Goal: Share content: Share content

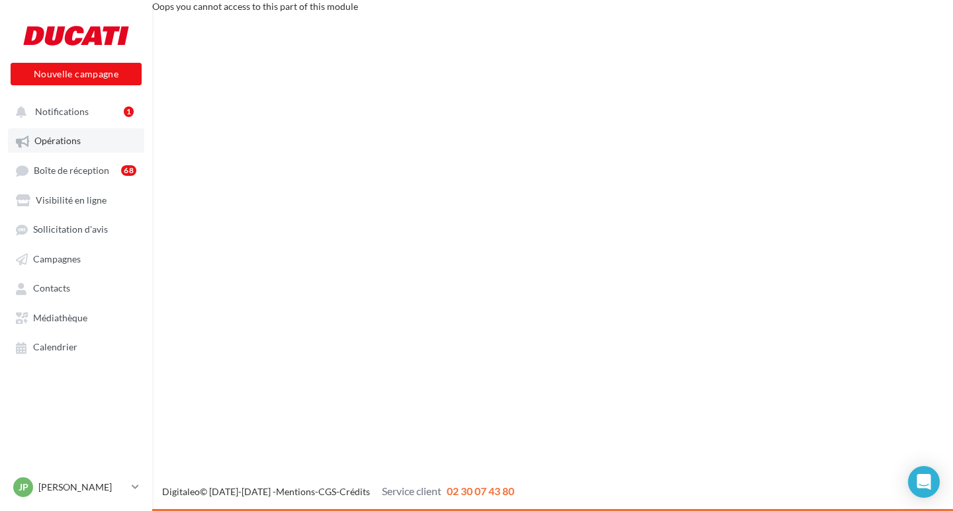
click at [79, 143] on span "Opérations" at bounding box center [57, 141] width 46 height 11
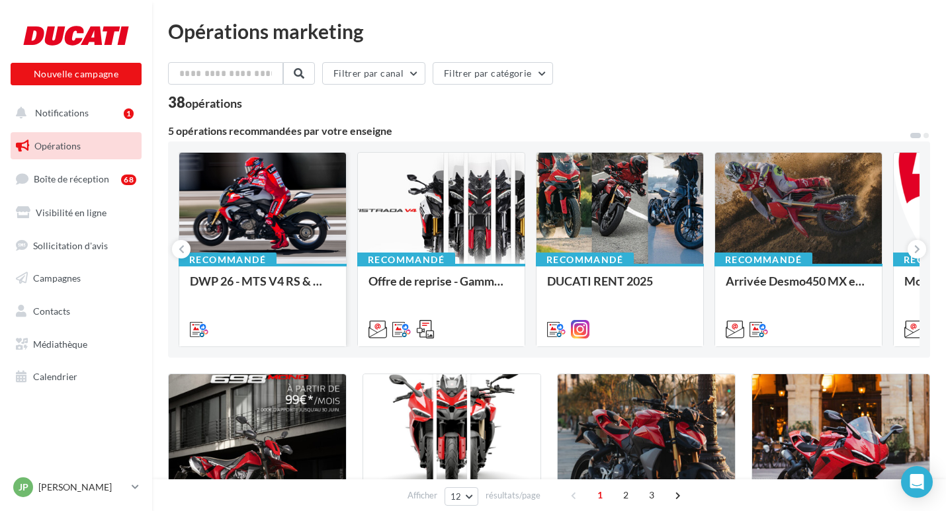
click at [306, 208] on div at bounding box center [262, 209] width 167 height 112
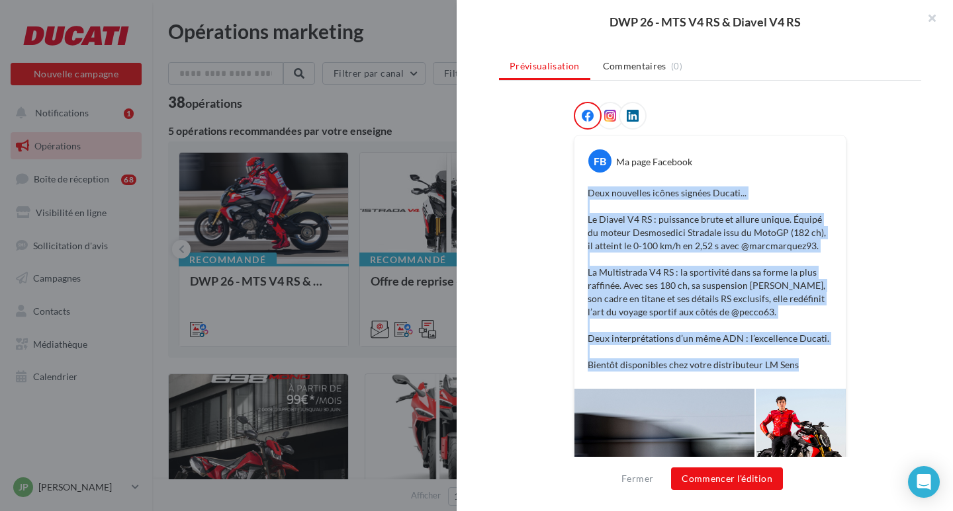
scroll to position [198, 0]
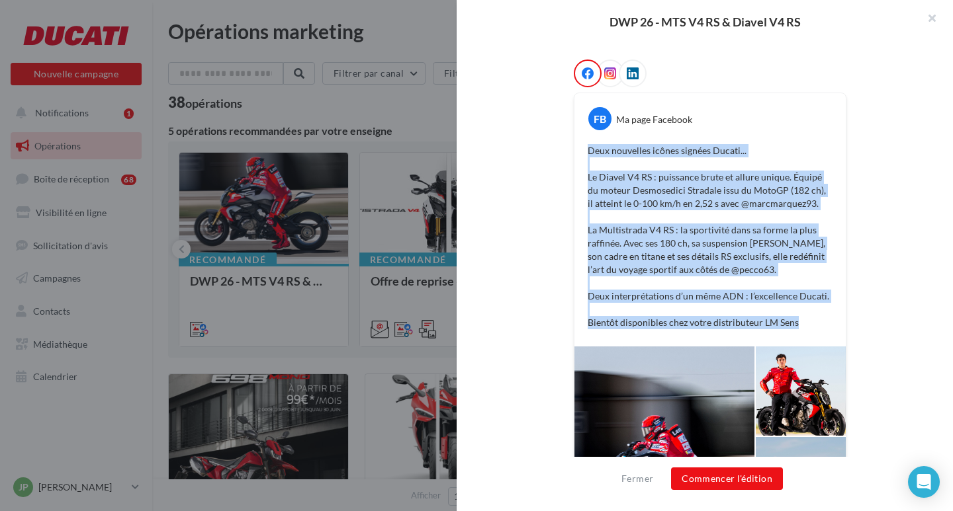
drag, startPoint x: 581, startPoint y: 349, endPoint x: 802, endPoint y: 325, distance: 222.1
click at [802, 325] on div "Deux nouvelles icônes signées Ducati... Le Diavel V4 RS : puissance brute et al…" at bounding box center [709, 237] width 265 height 192
copy p "Deux nouvelles icônes signées Ducati... Le Diavel V4 RS : puissance brute et al…"
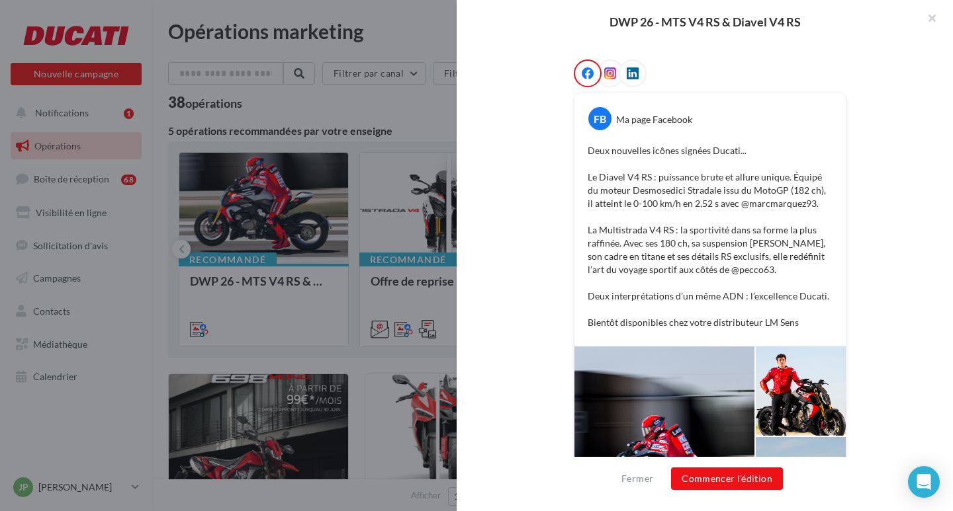
click at [604, 74] on icon at bounding box center [610, 73] width 12 height 12
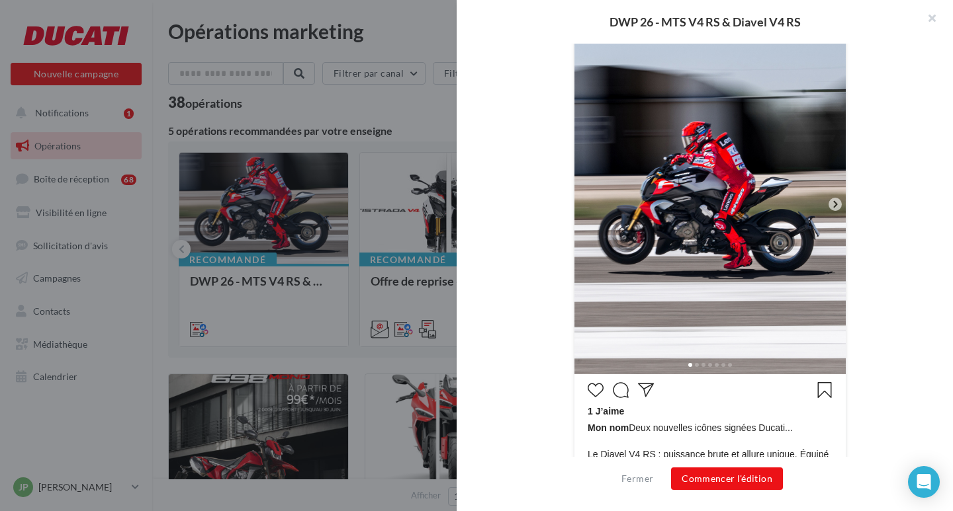
scroll to position [264, 0]
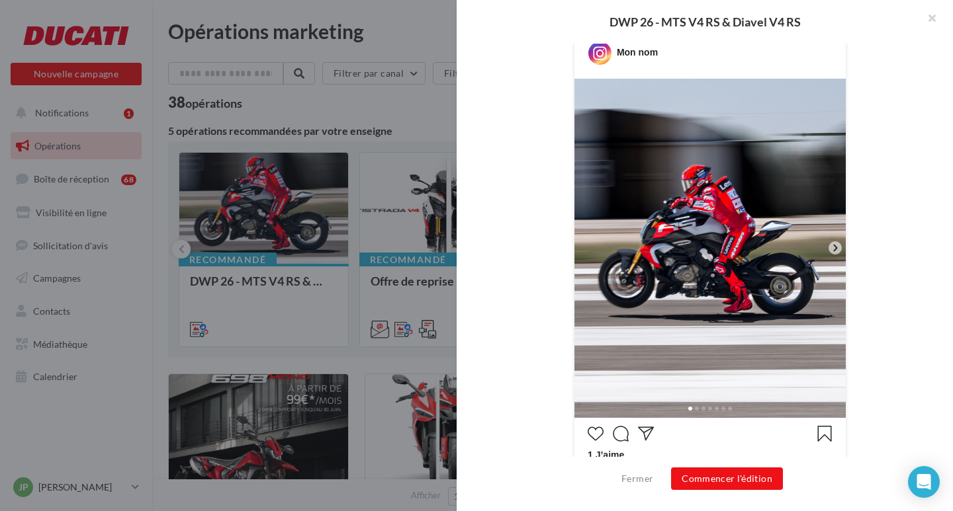
click at [833, 247] on icon at bounding box center [835, 248] width 4 height 7
click at [833, 248] on icon at bounding box center [835, 248] width 4 height 7
click at [834, 250] on icon at bounding box center [835, 248] width 12 height 12
click at [829, 248] on icon at bounding box center [835, 248] width 12 height 12
click at [739, 247] on img at bounding box center [709, 248] width 271 height 339
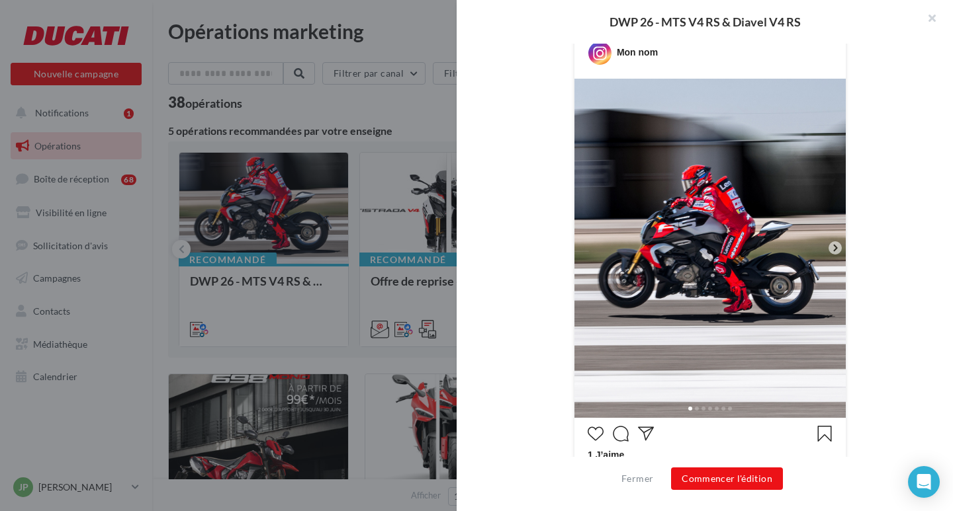
click at [829, 244] on icon at bounding box center [835, 248] width 12 height 12
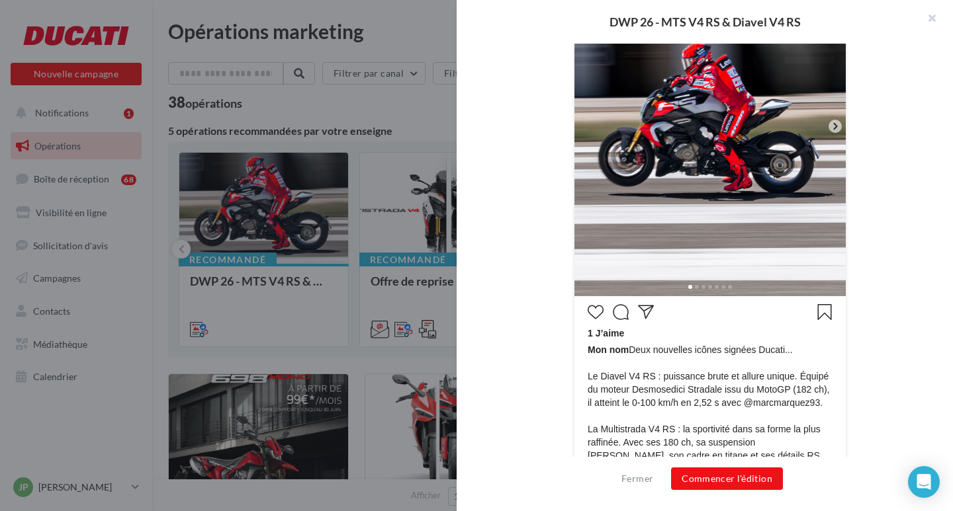
scroll to position [529, 0]
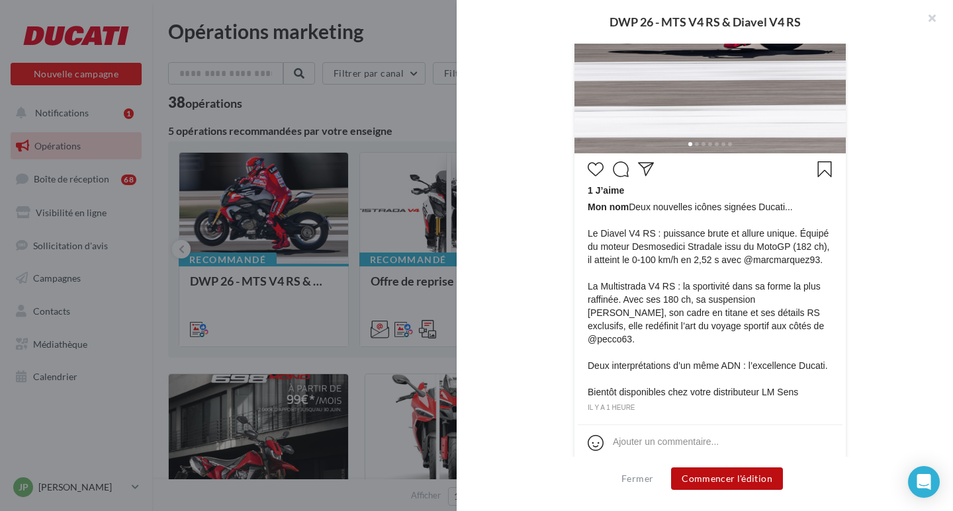
click at [709, 478] on button "Commencer l'édition" at bounding box center [727, 479] width 112 height 22
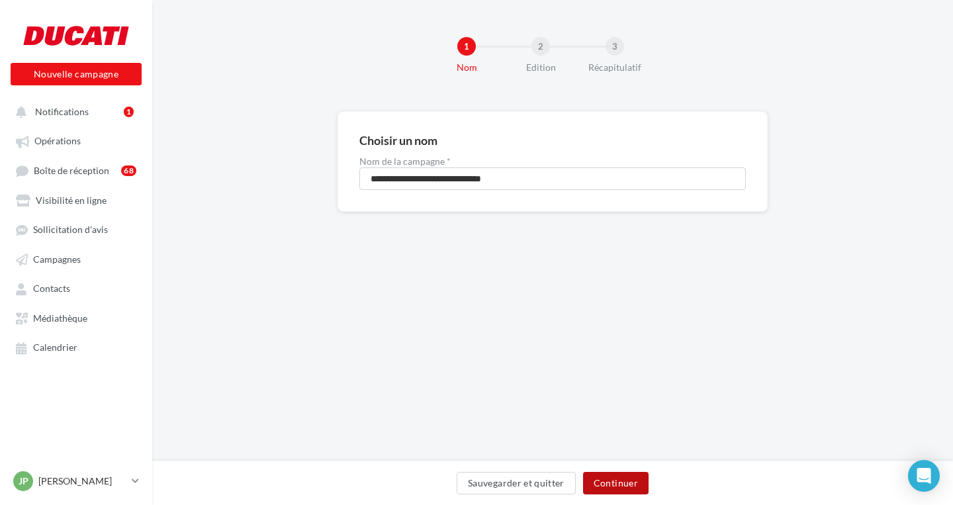
click at [634, 482] on button "Continuer" at bounding box center [615, 483] width 65 height 22
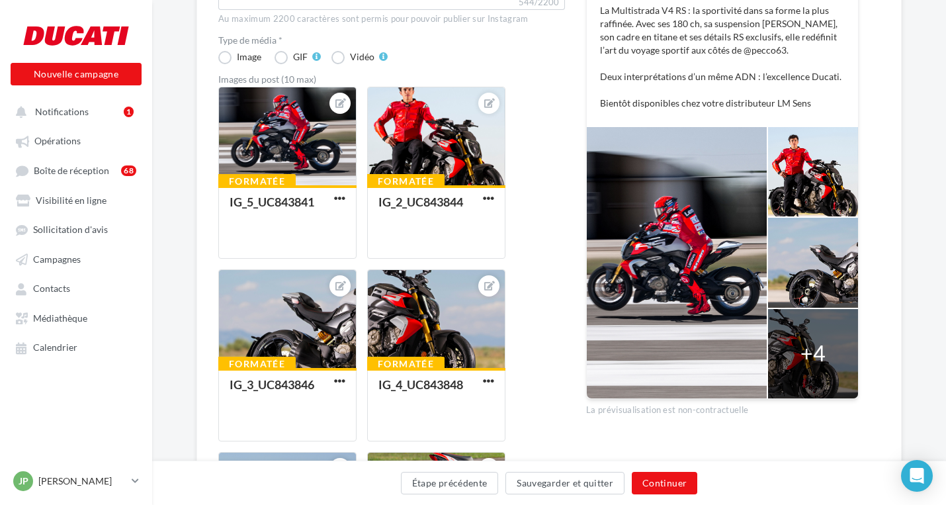
scroll to position [331, 0]
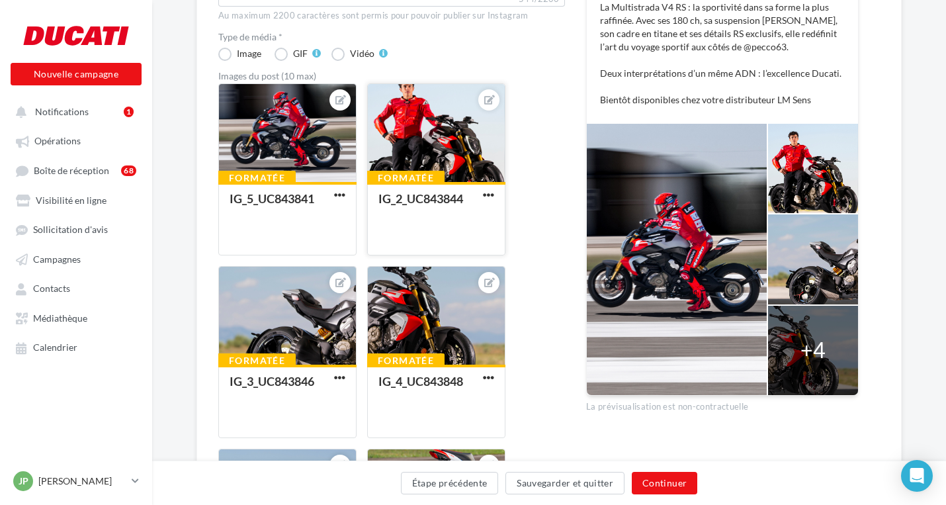
drag, startPoint x: 402, startPoint y: 121, endPoint x: 402, endPoint y: 102, distance: 19.2
click at [402, 102] on div at bounding box center [436, 133] width 137 height 99
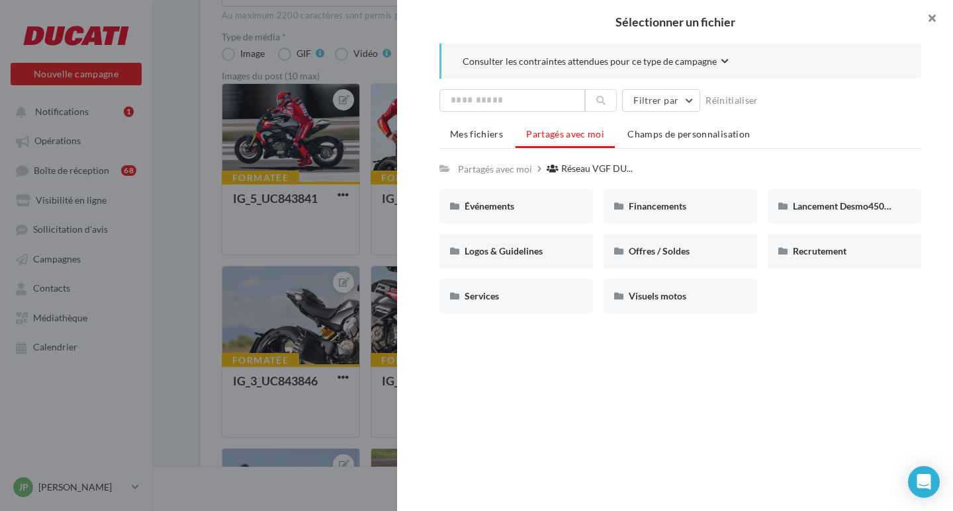
click at [932, 19] on button "button" at bounding box center [926, 20] width 53 height 40
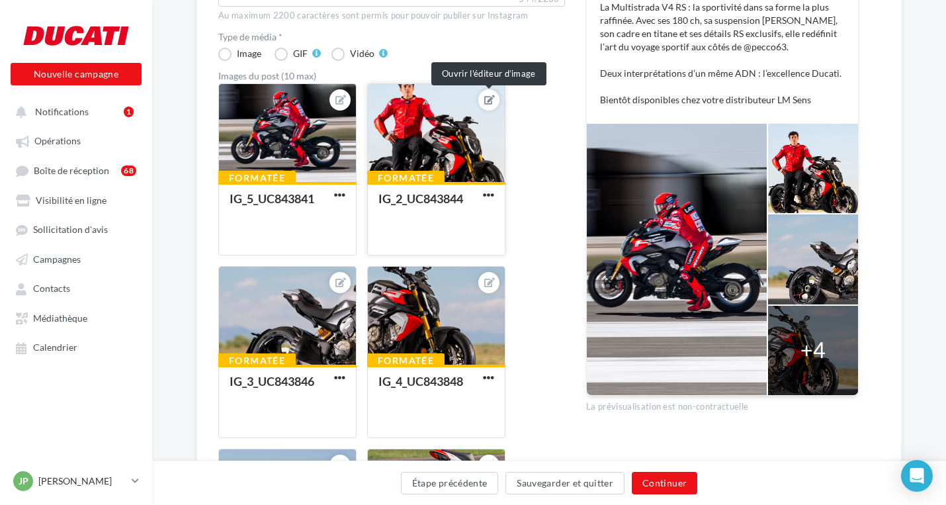
click at [490, 100] on icon at bounding box center [489, 99] width 11 height 9
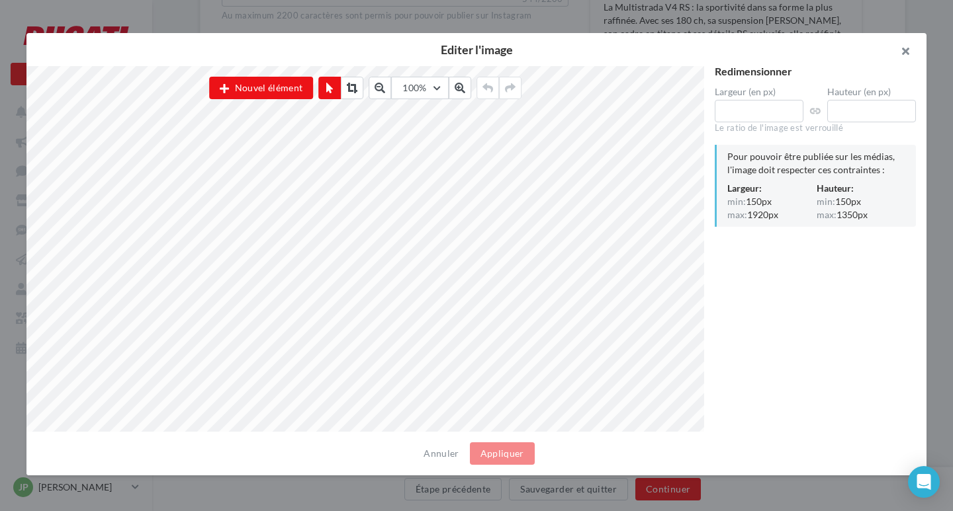
click at [908, 54] on button "button" at bounding box center [899, 53] width 53 height 40
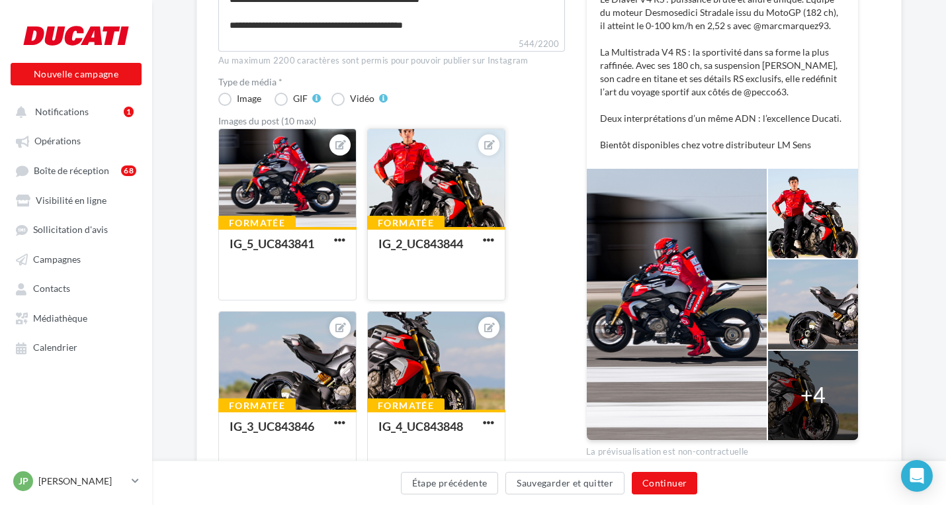
scroll to position [159, 0]
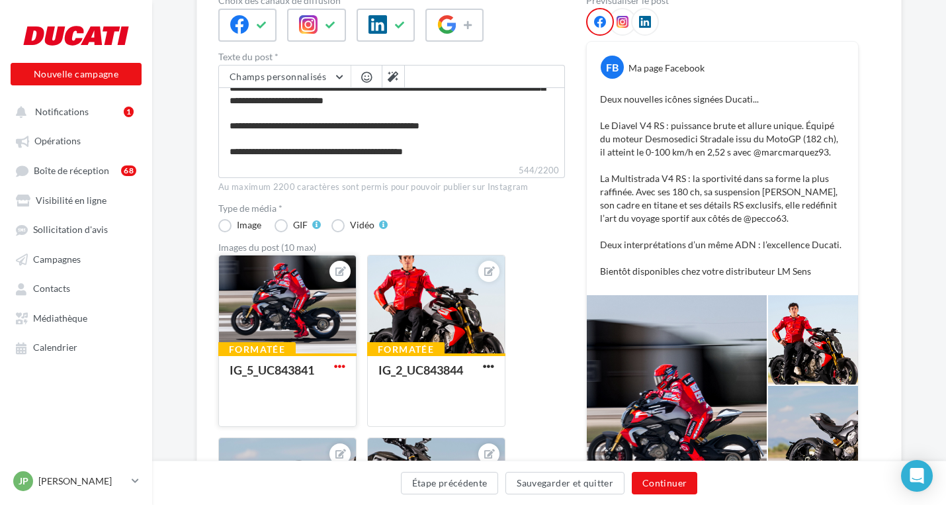
click at [337, 368] on span "button" at bounding box center [339, 366] width 11 height 11
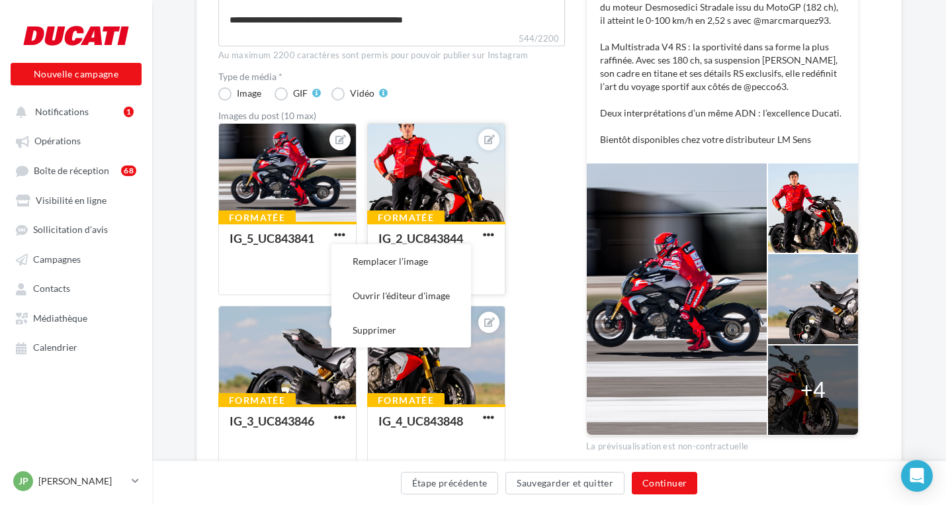
scroll to position [292, 0]
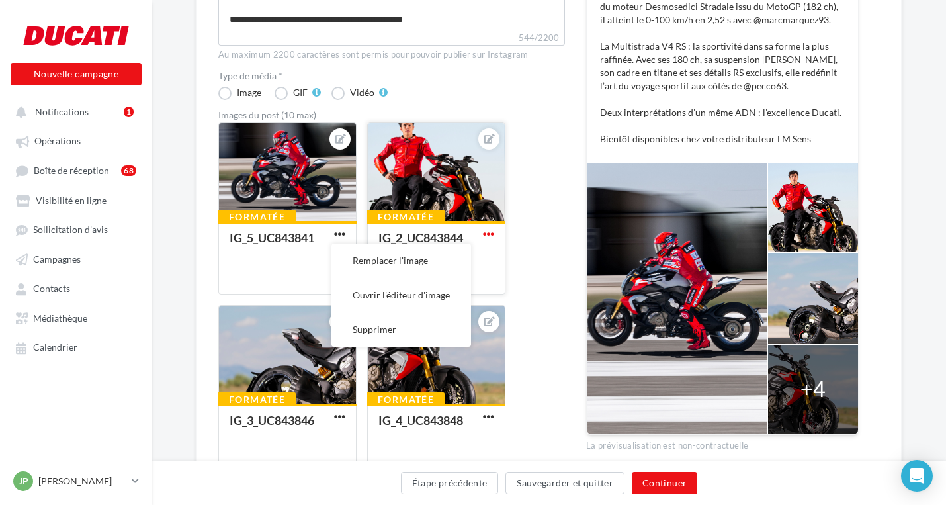
click at [489, 238] on span "button" at bounding box center [488, 233] width 11 height 11
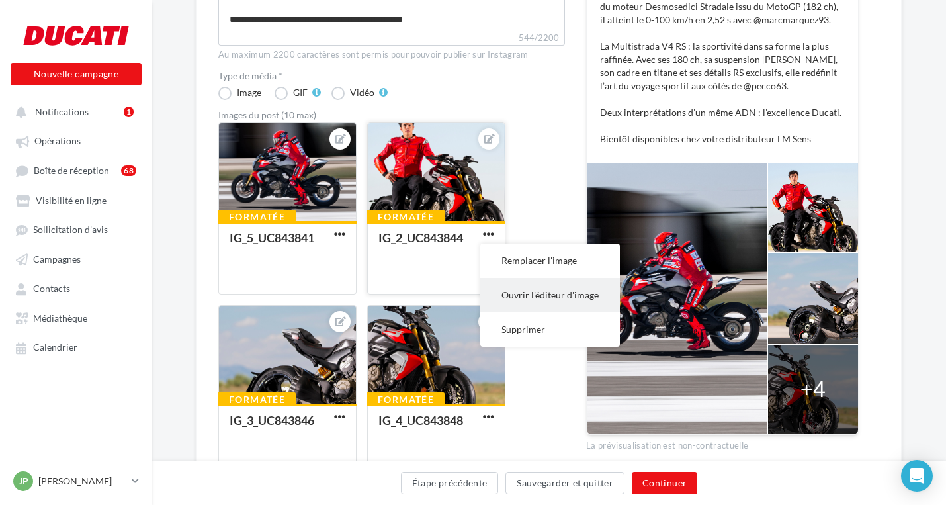
click at [515, 293] on button "Ouvrir l'éditeur d'image" at bounding box center [550, 295] width 140 height 34
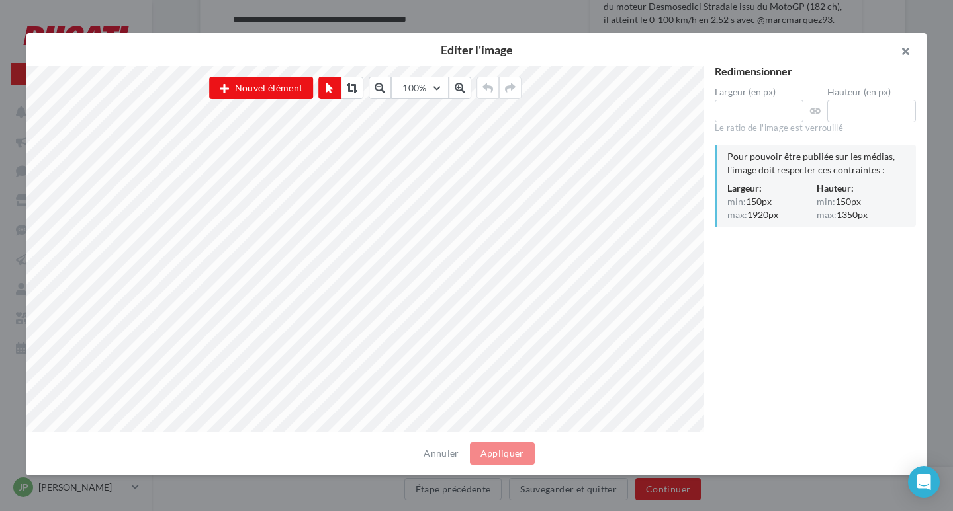
click at [906, 49] on button "button" at bounding box center [899, 53] width 53 height 40
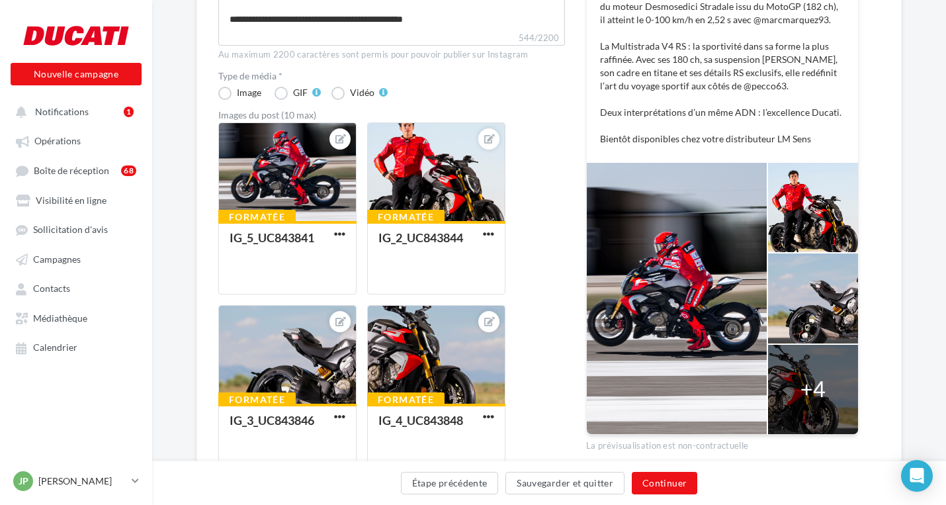
drag, startPoint x: 468, startPoint y: 179, endPoint x: 538, endPoint y: 153, distance: 74.1
click at [538, 153] on div "Formatée IG_5_UC843841 Formatée IG_2_UC843844 Formatée IG_3_UC843846 Formatée I…" at bounding box center [396, 489] width 357 height 734
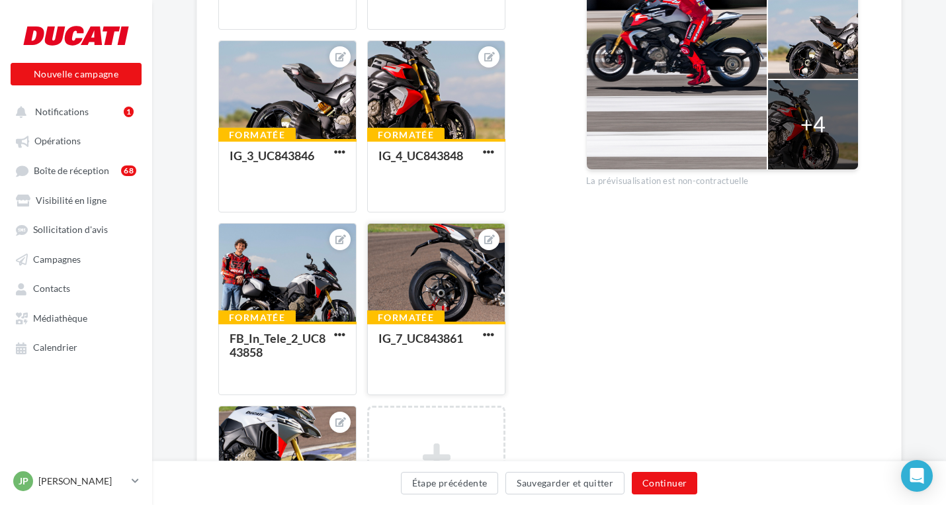
scroll to position [755, 0]
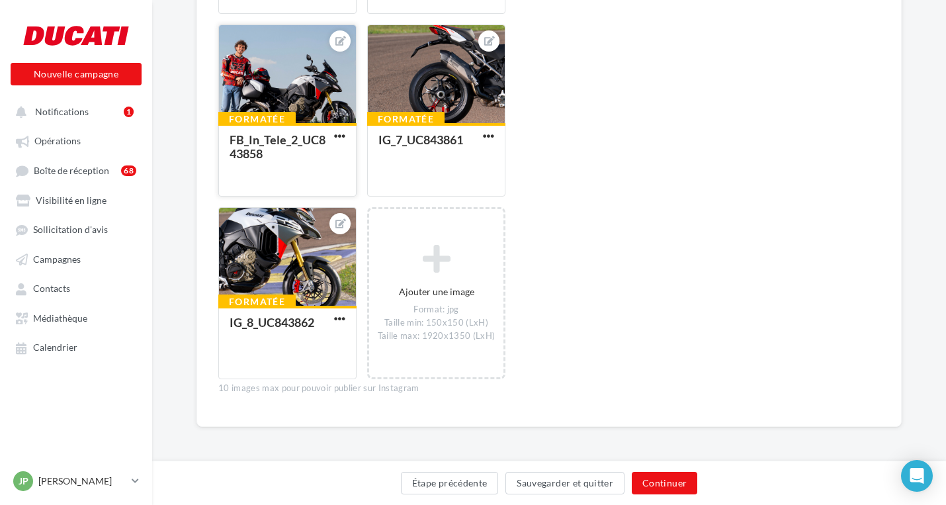
drag, startPoint x: 323, startPoint y: 74, endPoint x: 300, endPoint y: 74, distance: 23.8
click at [300, 74] on div at bounding box center [287, 74] width 137 height 99
click at [312, 267] on div at bounding box center [287, 257] width 137 height 99
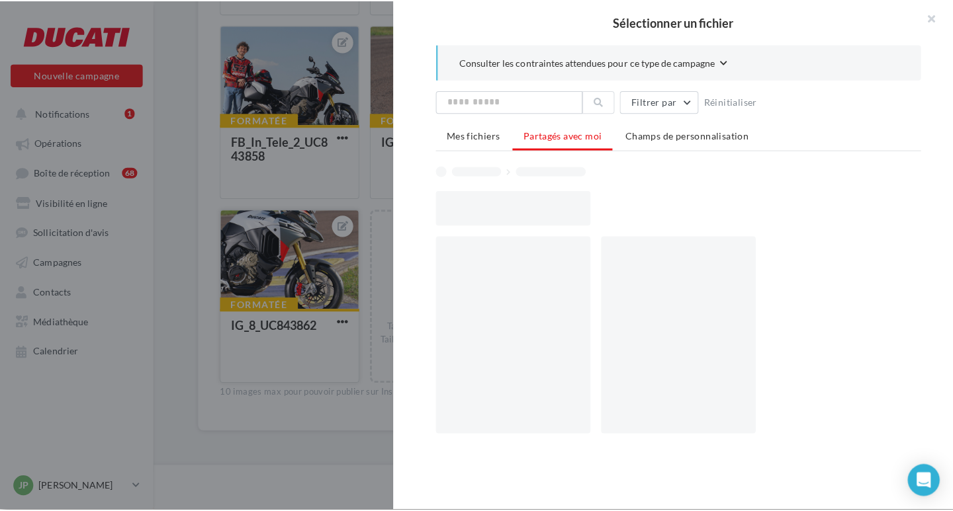
scroll to position [748, 0]
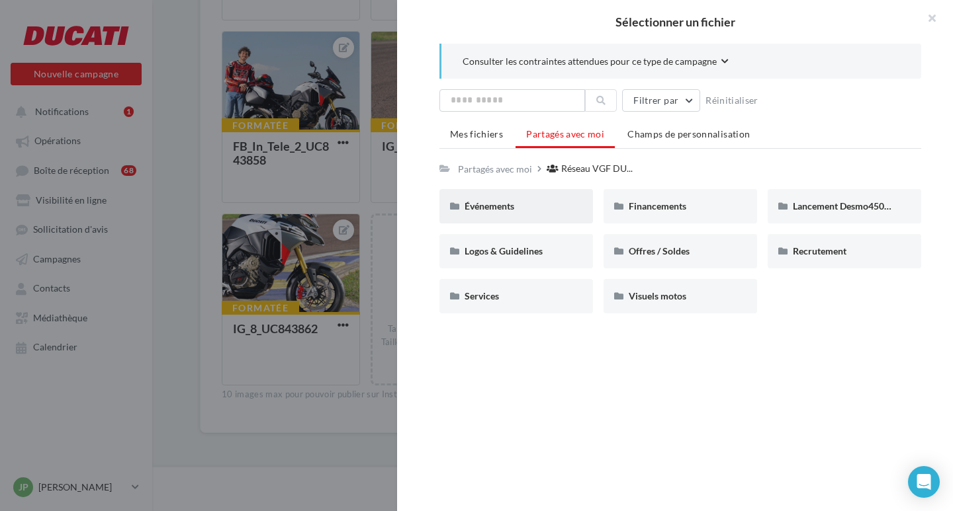
click at [456, 214] on div "Événements" at bounding box center [515, 206] width 153 height 34
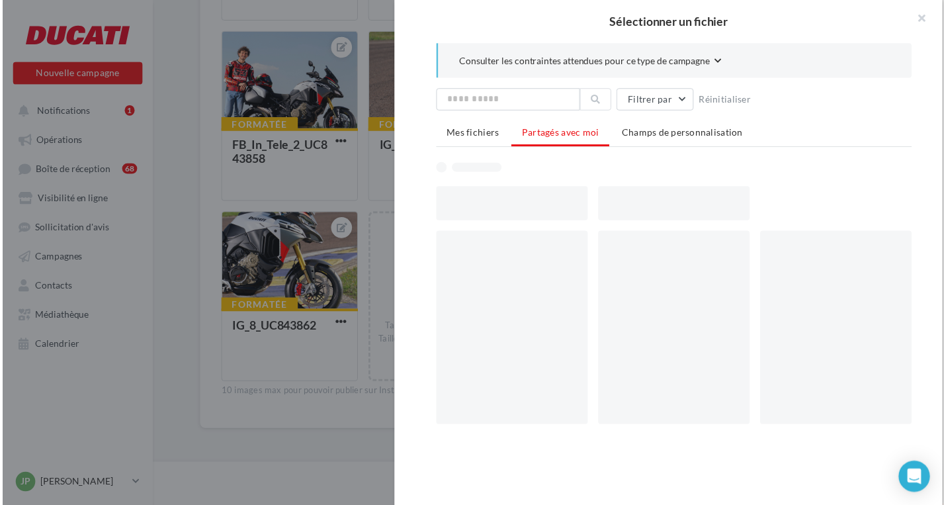
scroll to position [755, 0]
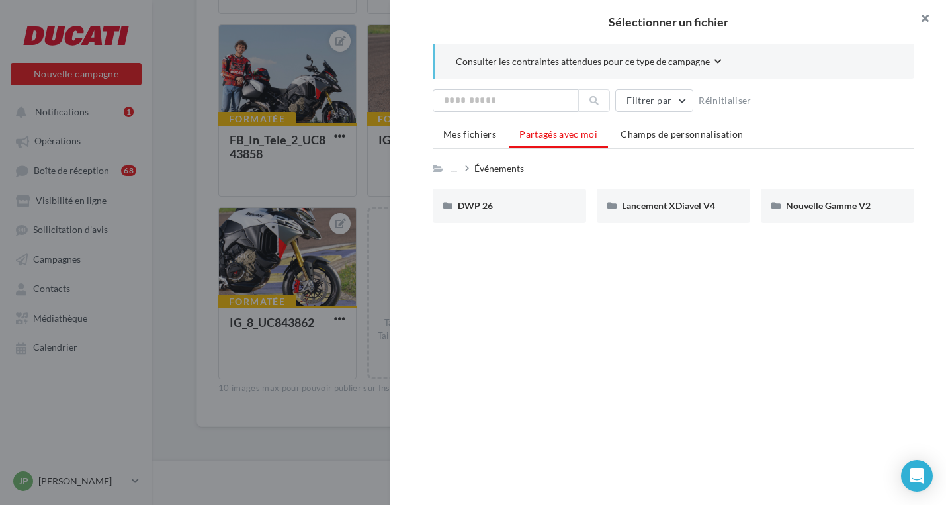
click at [921, 15] on button "button" at bounding box center [919, 20] width 53 height 40
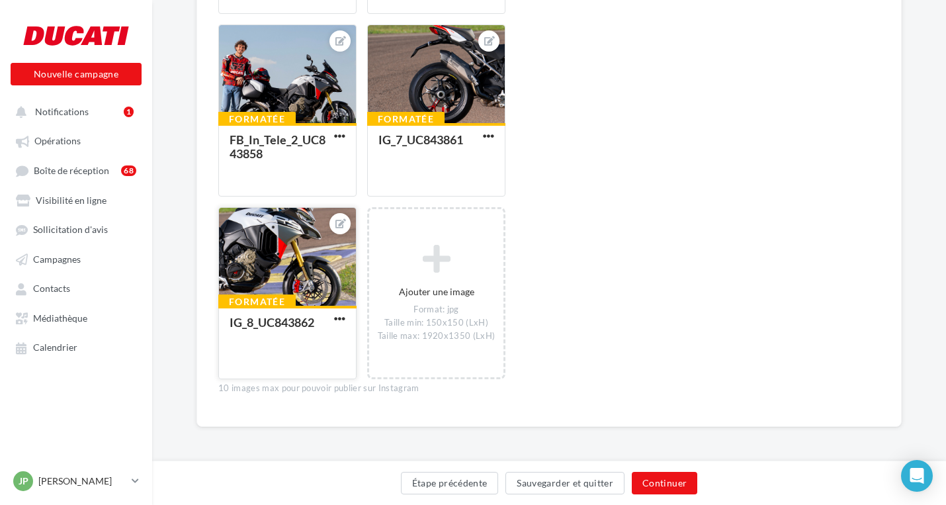
drag, startPoint x: 296, startPoint y: 251, endPoint x: 267, endPoint y: 270, distance: 35.1
click at [267, 270] on div at bounding box center [287, 257] width 137 height 99
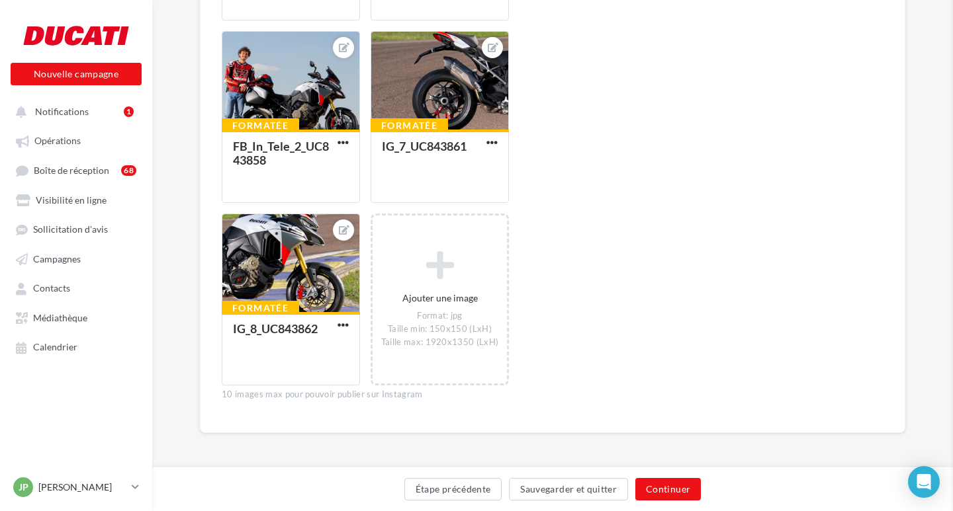
click at [267, 386] on div "Sélectionner un fichier Consulter les contraintes attendues pour ce type de cam…" at bounding box center [291, 386] width 138 height 0
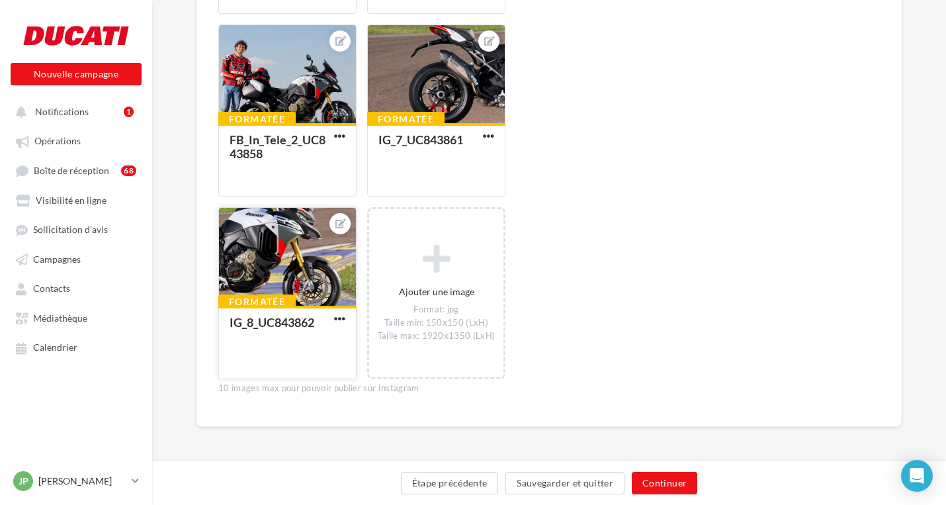
click at [267, 265] on div at bounding box center [287, 257] width 137 height 99
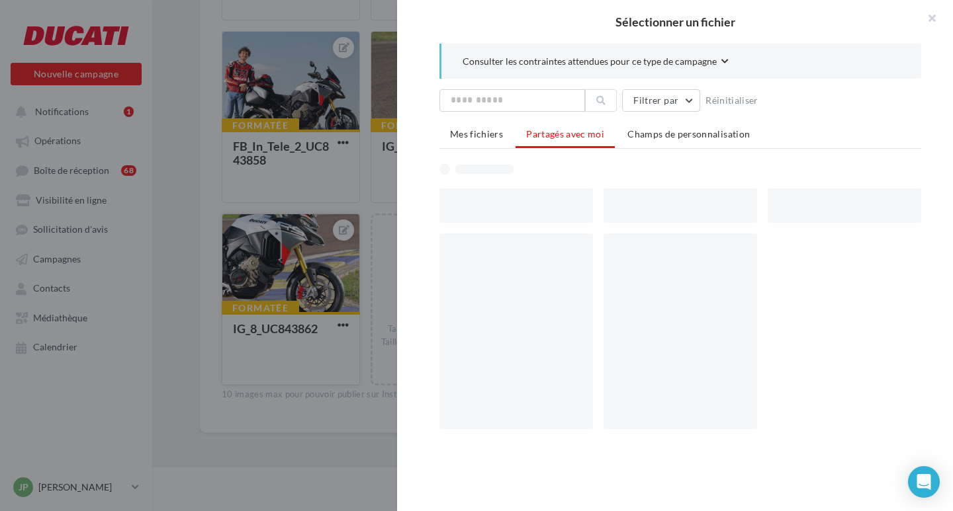
click at [267, 265] on div at bounding box center [476, 255] width 953 height 511
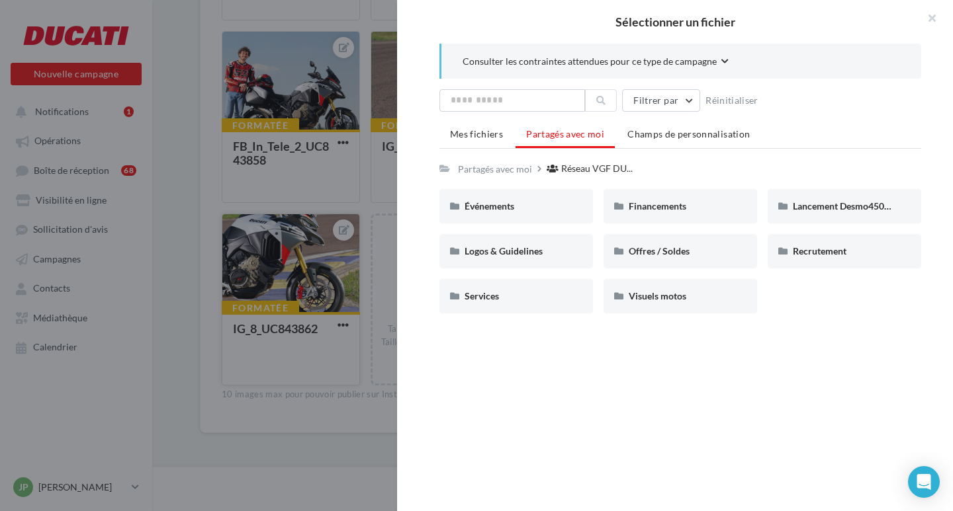
click at [267, 265] on div at bounding box center [476, 255] width 953 height 511
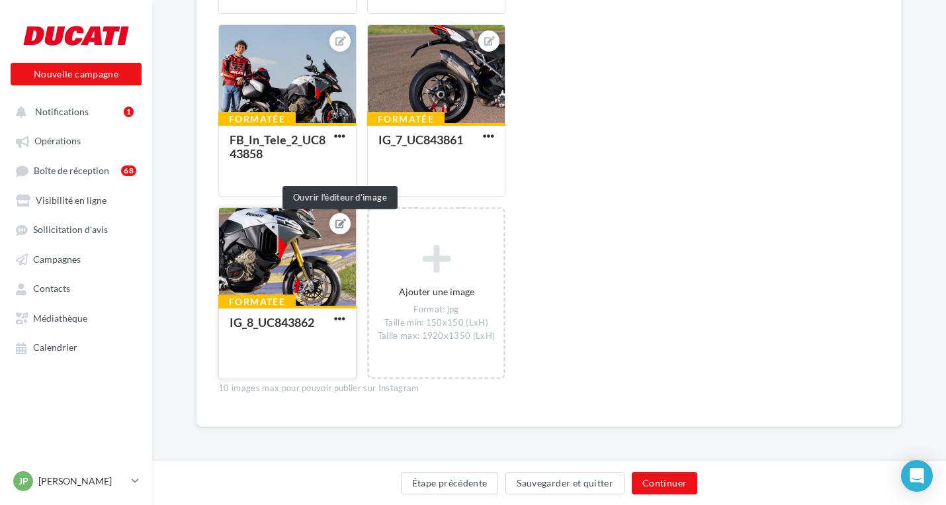
click at [342, 222] on icon at bounding box center [340, 223] width 11 height 9
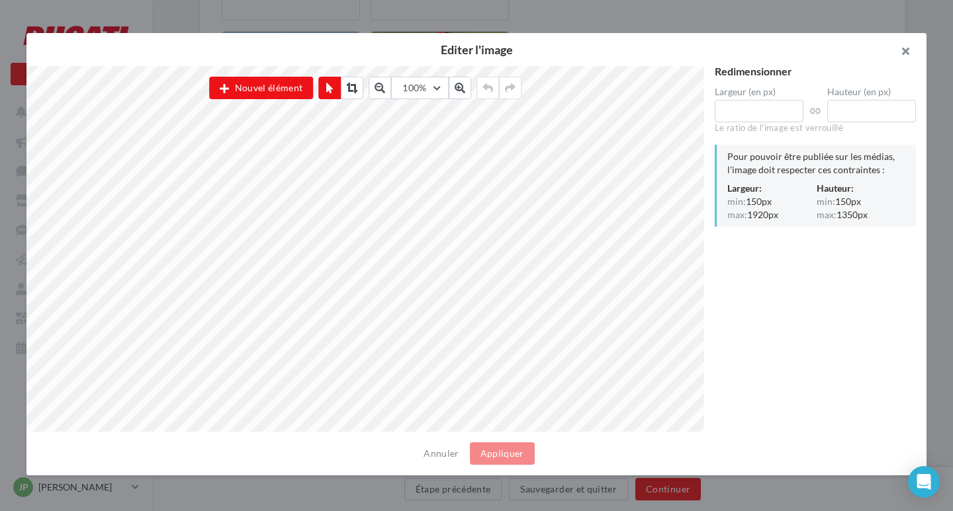
click at [907, 56] on button "button" at bounding box center [899, 53] width 53 height 40
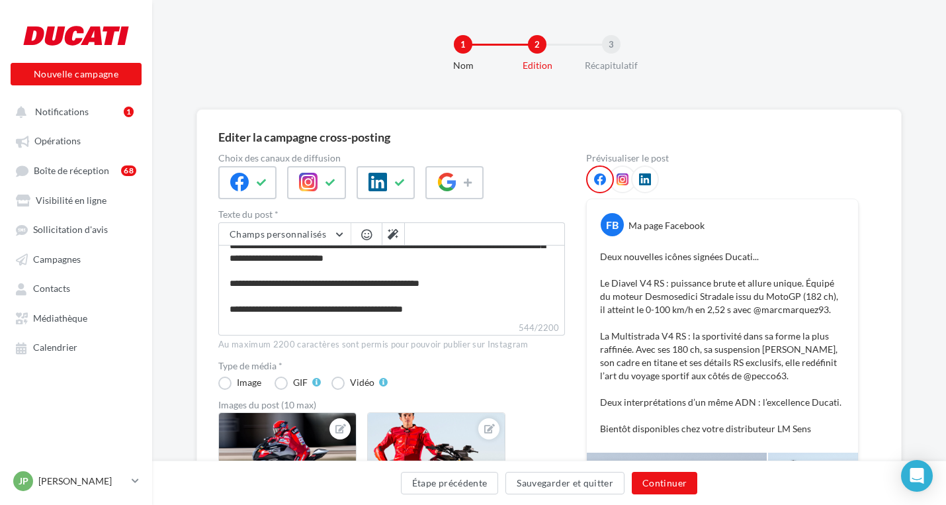
scroll to position [0, 0]
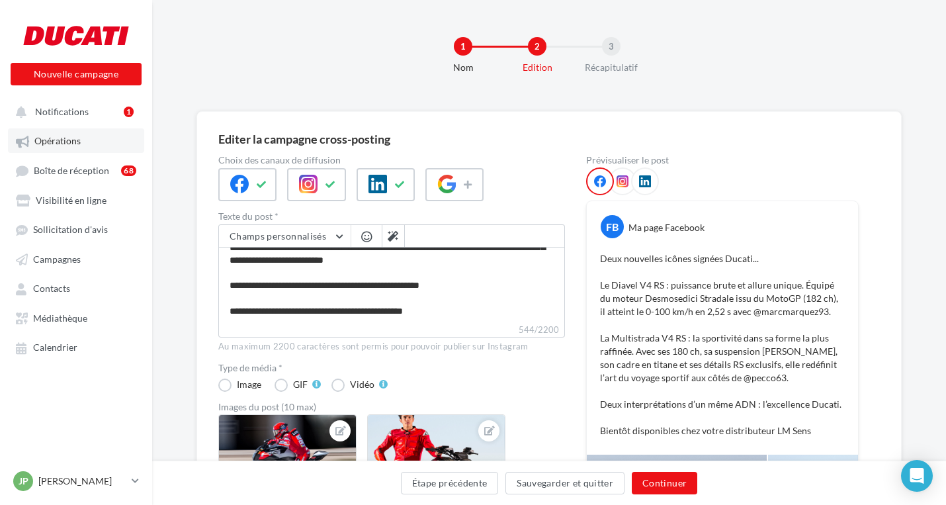
click at [77, 142] on span "Opérations" at bounding box center [57, 141] width 46 height 11
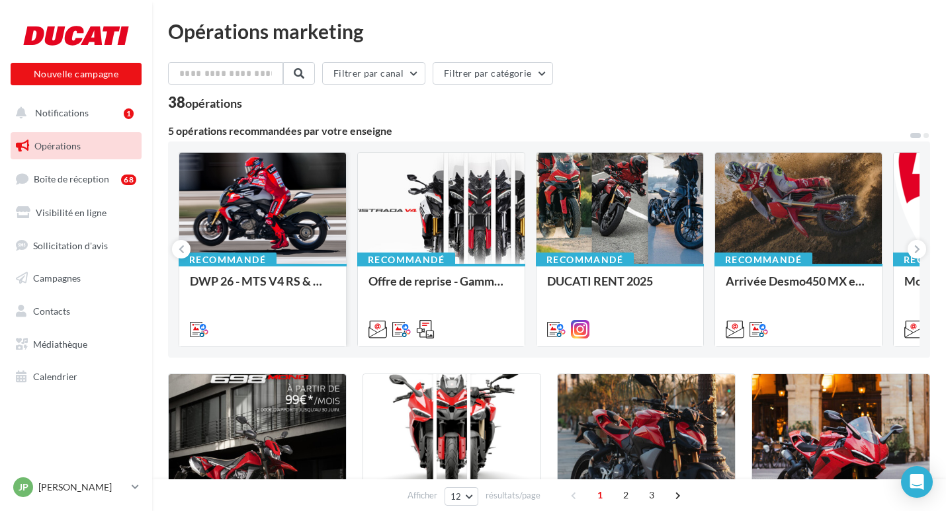
click at [258, 203] on div at bounding box center [262, 209] width 167 height 112
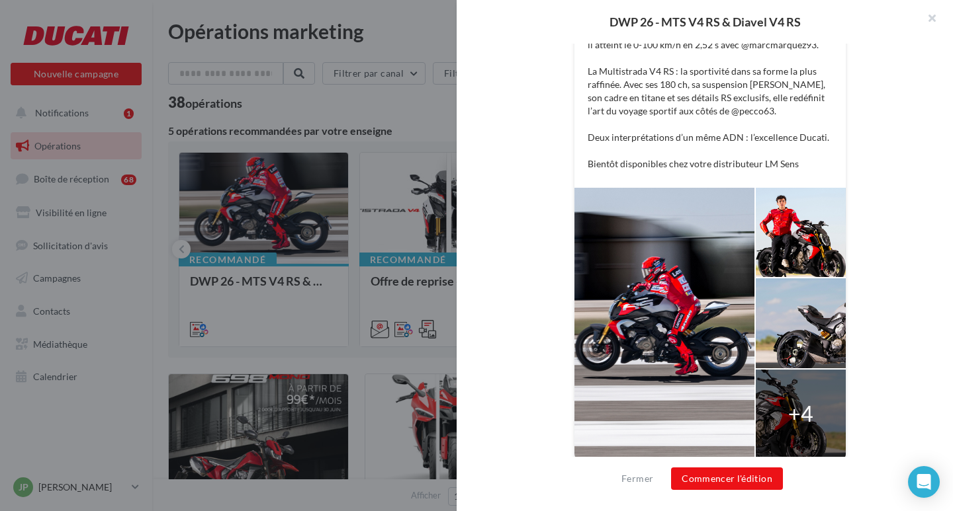
scroll to position [365, 0]
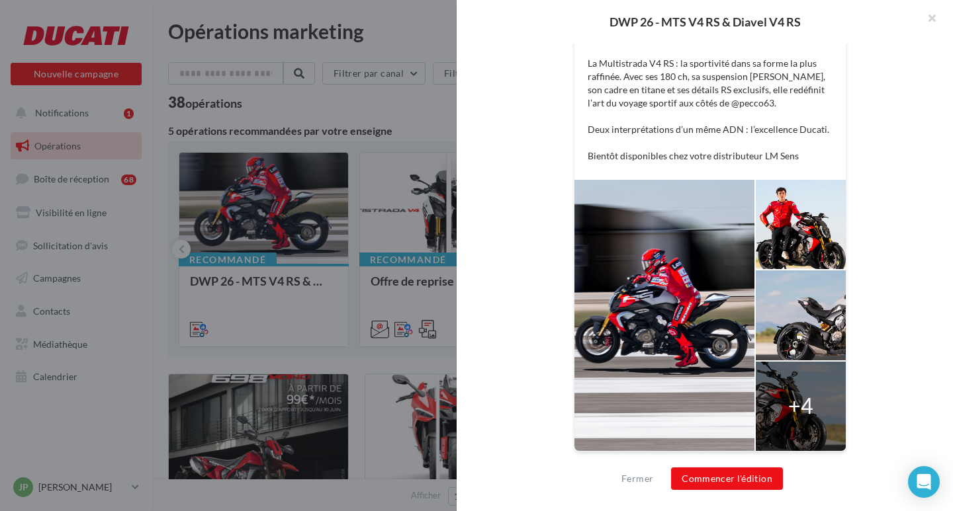
click at [795, 396] on div "+4" at bounding box center [800, 406] width 25 height 30
click at [795, 407] on div "+4" at bounding box center [800, 406] width 25 height 30
click at [785, 315] on div at bounding box center [800, 315] width 90 height 89
click at [788, 245] on div at bounding box center [800, 224] width 90 height 89
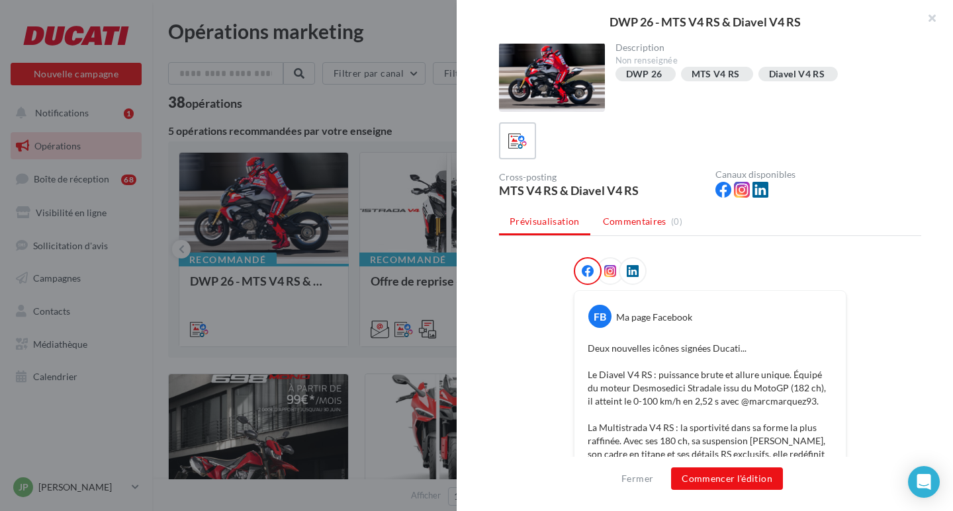
scroll to position [0, 0]
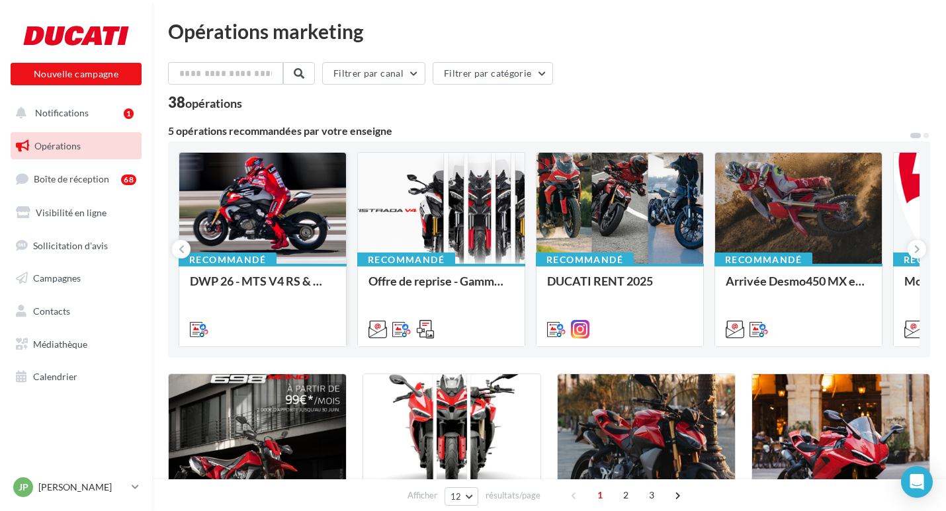
click at [249, 264] on div "Recommandé DWP 26 - MTS V4 RS & Diavel V4 RS" at bounding box center [262, 304] width 167 height 81
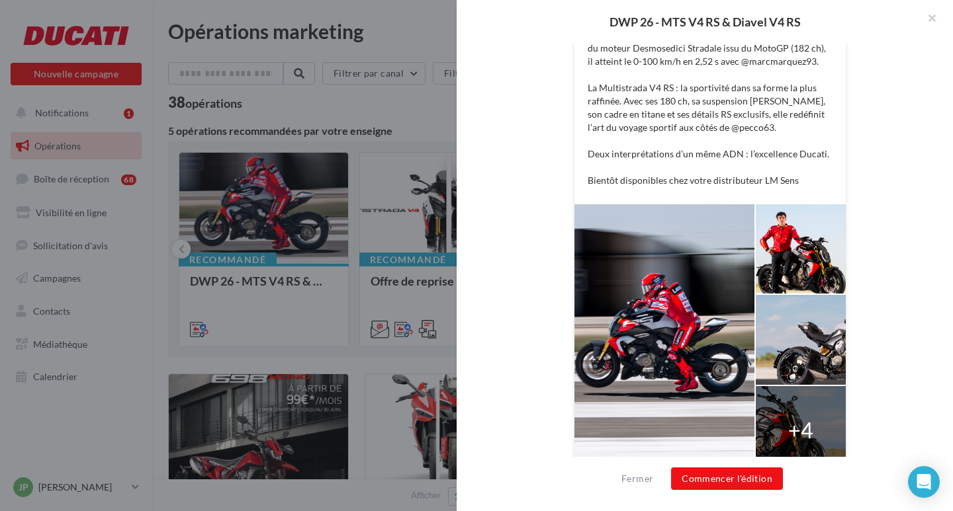
scroll to position [365, 0]
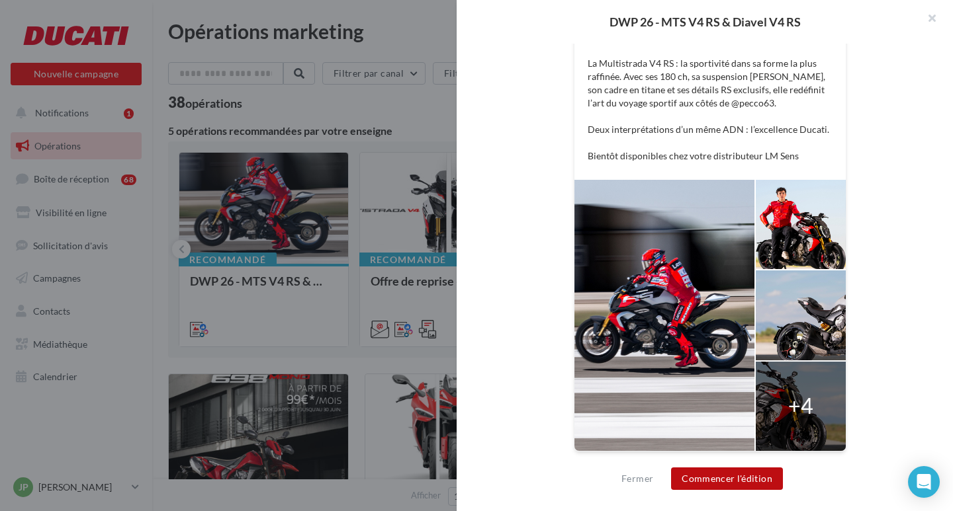
click at [726, 479] on button "Commencer l'édition" at bounding box center [727, 479] width 112 height 22
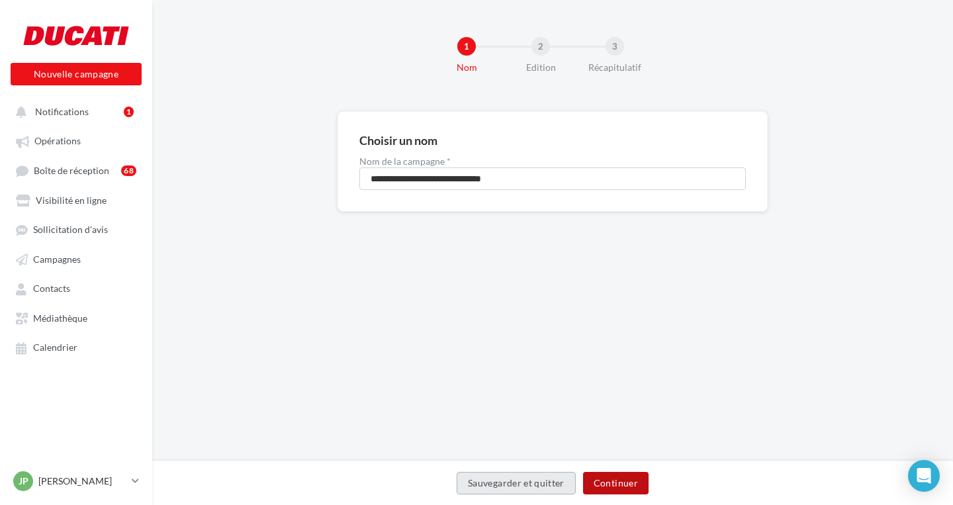
click at [611, 476] on button "Continuer" at bounding box center [615, 483] width 65 height 22
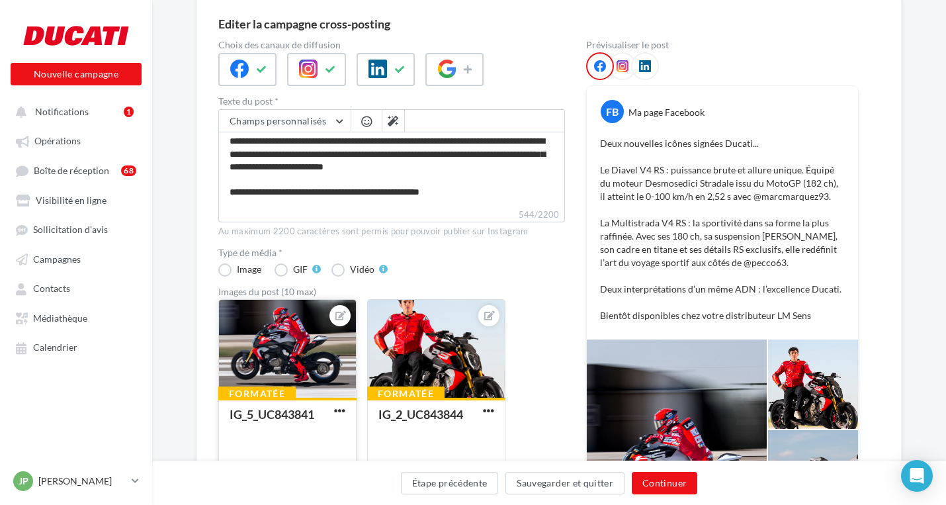
scroll to position [132, 0]
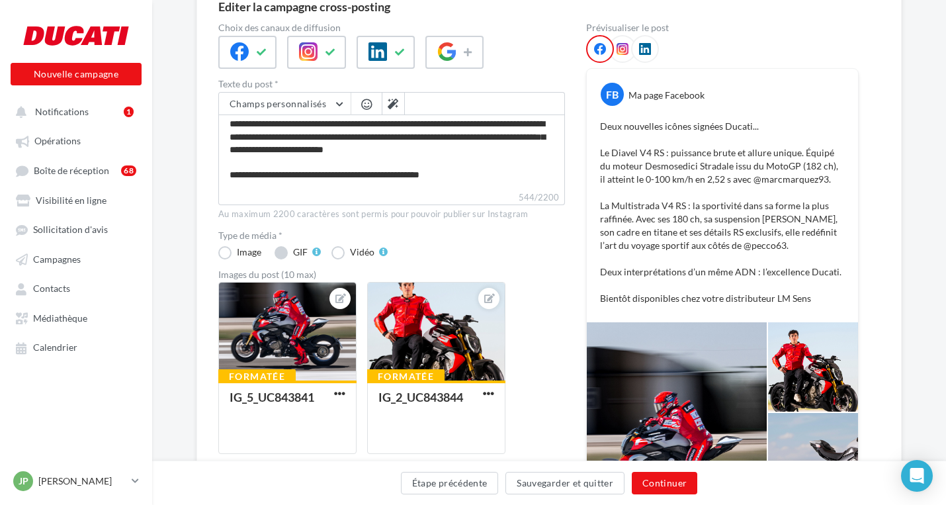
click at [278, 255] on label "GIF" at bounding box center [298, 252] width 46 height 13
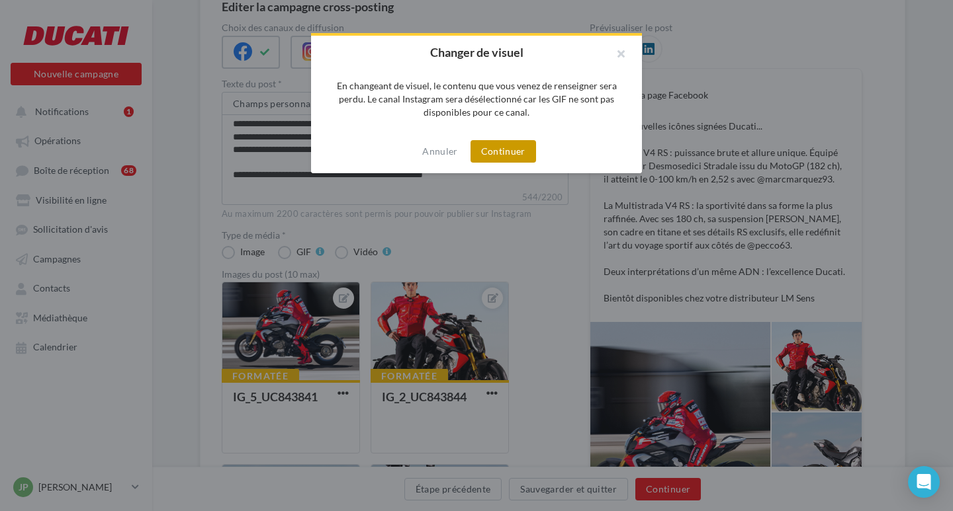
click at [497, 149] on button "Continuer" at bounding box center [502, 151] width 65 height 22
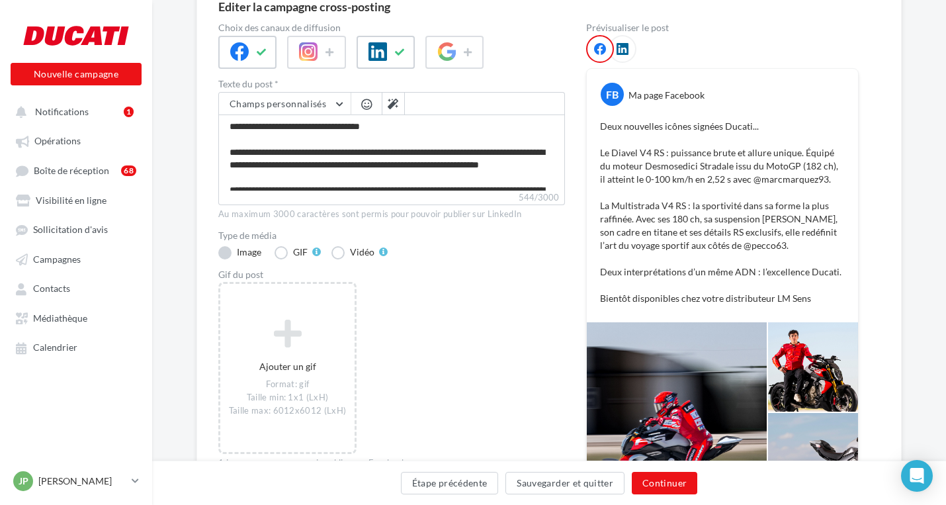
click at [240, 257] on label "Image" at bounding box center [241, 252] width 46 height 13
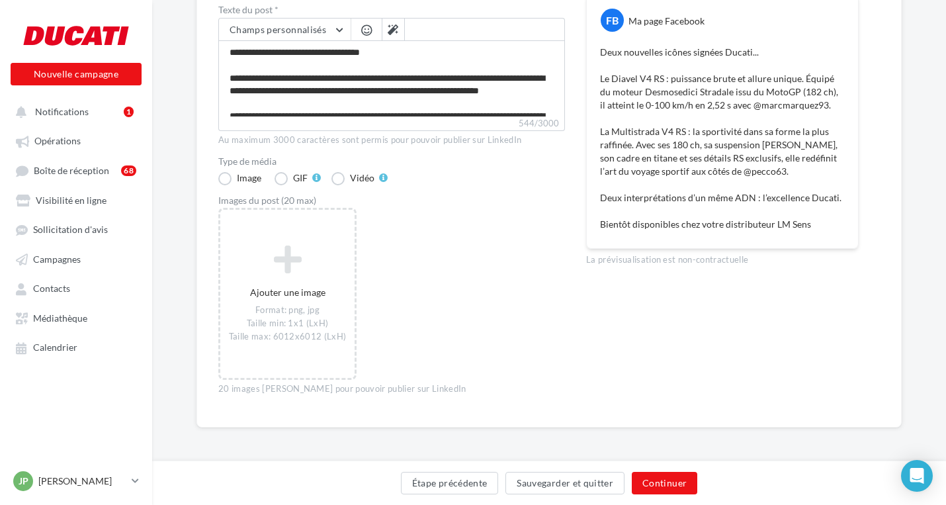
scroll to position [207, 0]
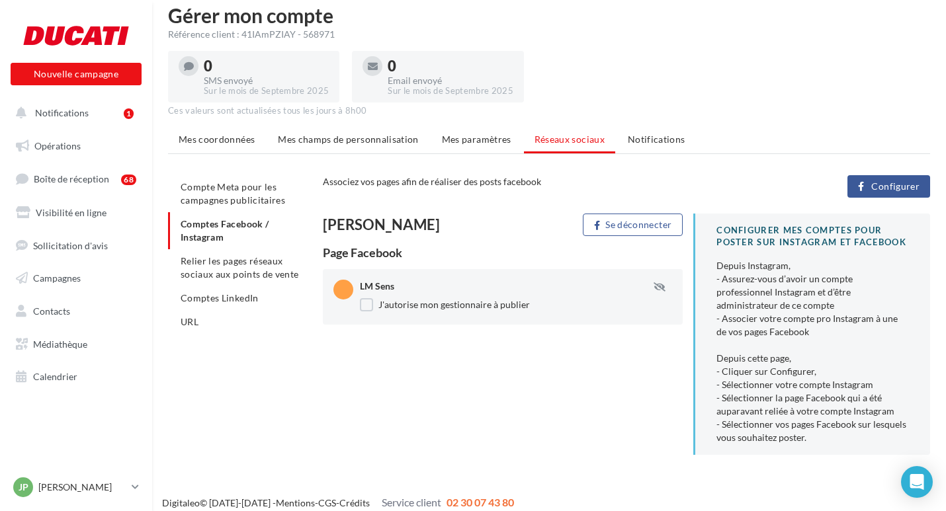
scroll to position [27, 0]
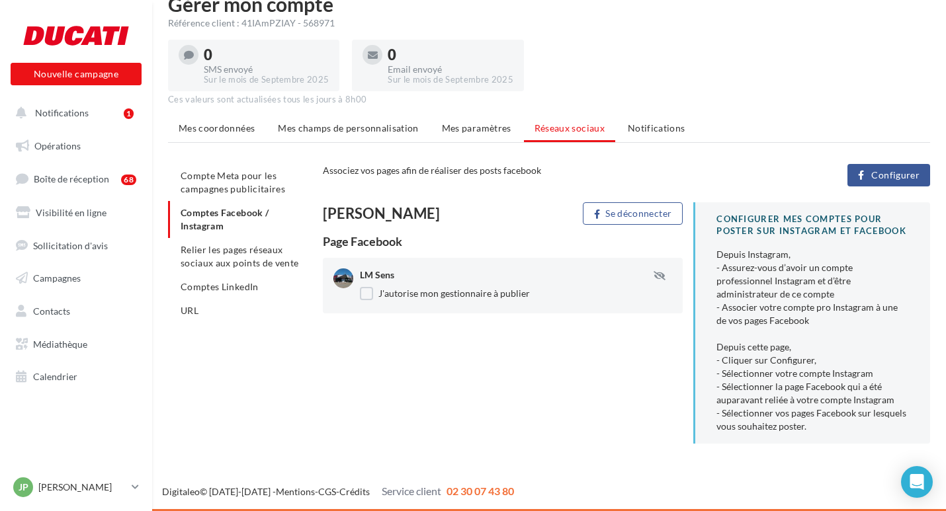
click at [202, 224] on ul "Compte Meta pour les campagnes publicitaires Comptes Facebook / Instagram Relie…" at bounding box center [240, 243] width 144 height 159
click at [892, 184] on button "Configurer" at bounding box center [888, 175] width 83 height 22
